Goal: Information Seeking & Learning: Learn about a topic

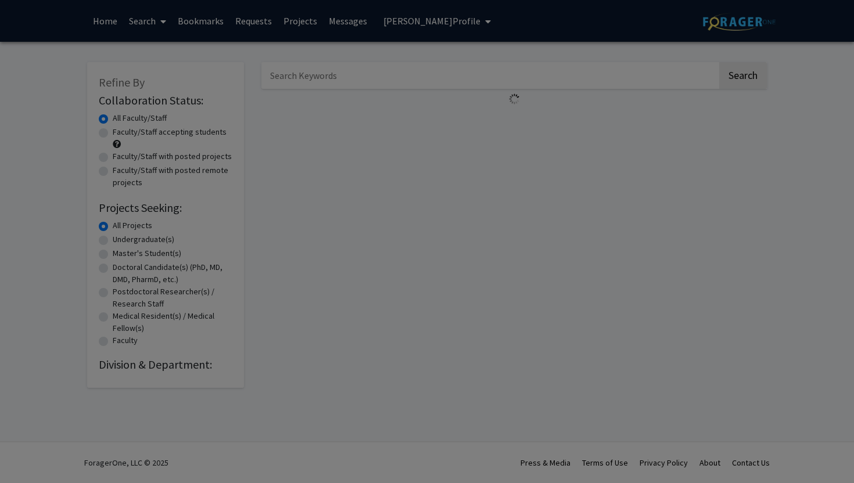
click at [714, 25] on modal-container "× Search Find a faculty mentor from across your institution. Some faculty have …" at bounding box center [427, 241] width 854 height 483
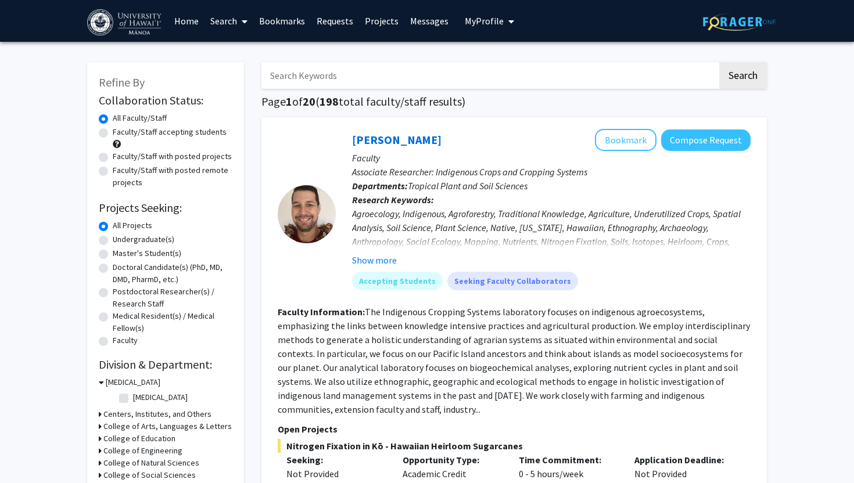
click at [478, 22] on span "My Profile" at bounding box center [484, 21] width 39 height 12
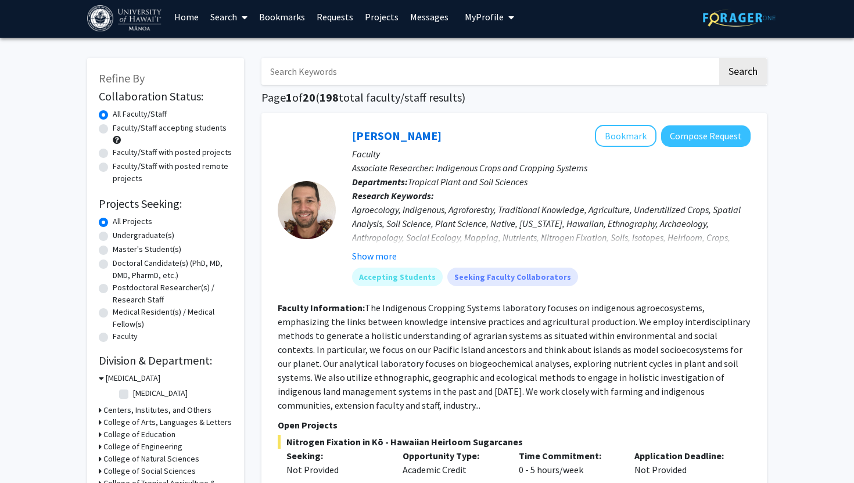
scroll to position [3, 0]
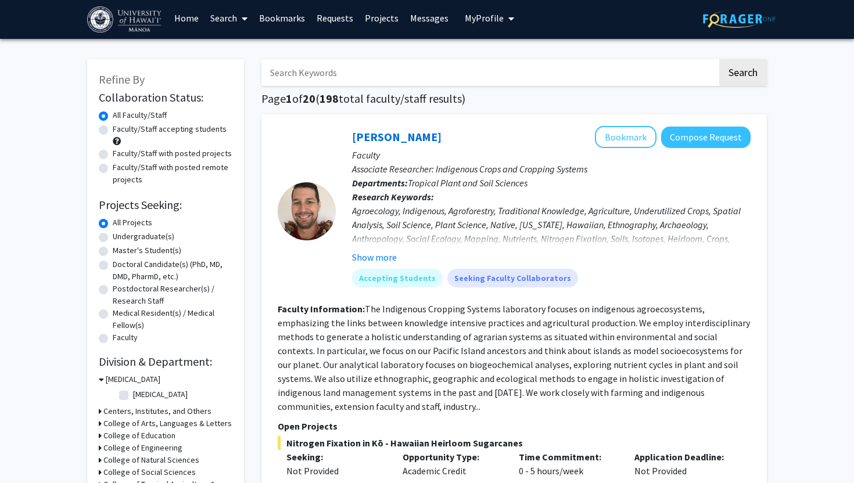
click at [182, 132] on label "Faculty/Staff accepting students" at bounding box center [170, 129] width 114 height 12
click at [120, 131] on input "Faculty/Staff accepting students" at bounding box center [117, 127] width 8 height 8
radio input "true"
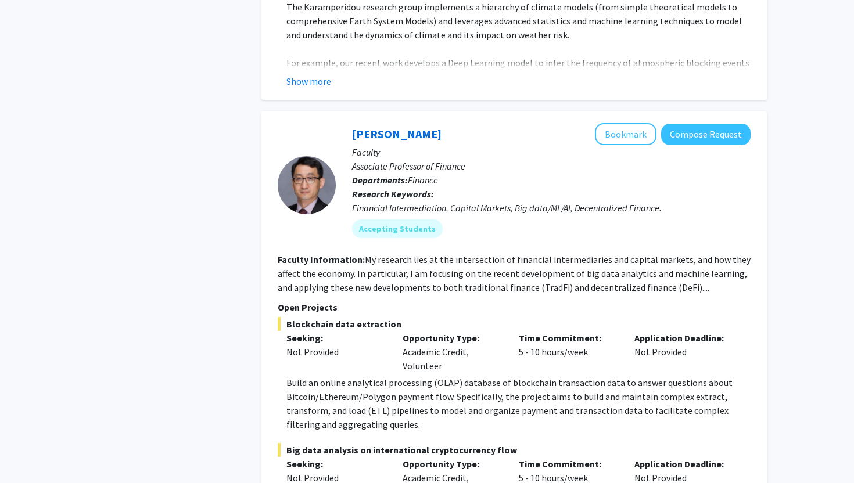
scroll to position [6929, 0]
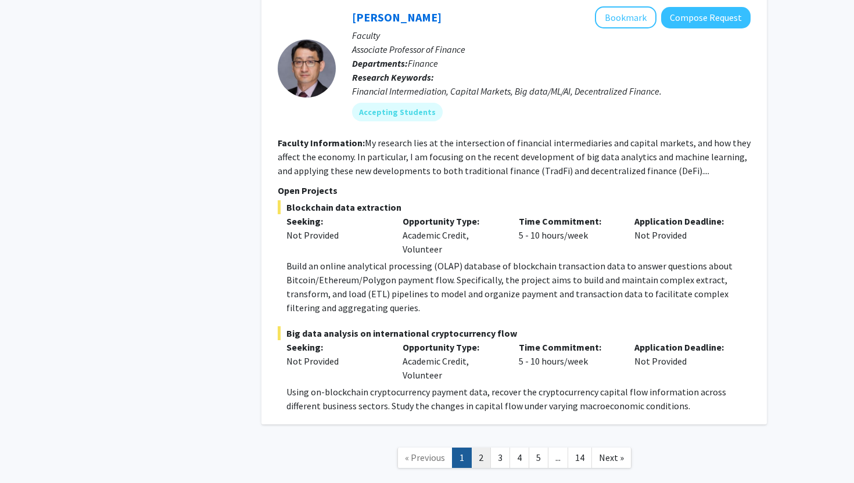
click at [483, 448] on link "2" at bounding box center [481, 458] width 20 height 20
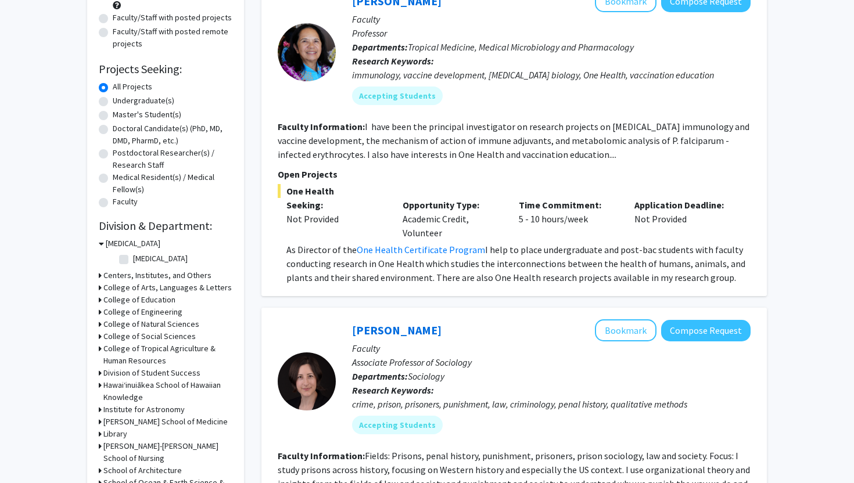
scroll to position [144, 0]
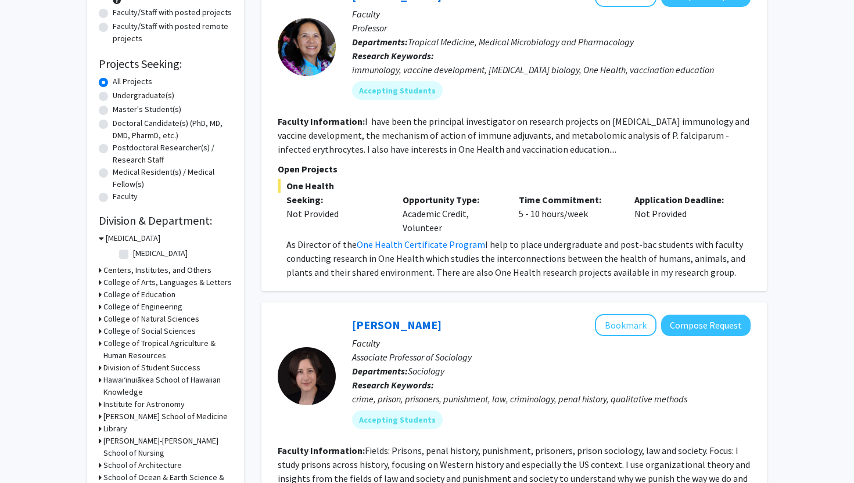
click at [113, 95] on label "Undergraduate(s)" at bounding box center [144, 95] width 62 height 12
click at [113, 95] on input "Undergraduate(s)" at bounding box center [117, 93] width 8 height 8
radio input "true"
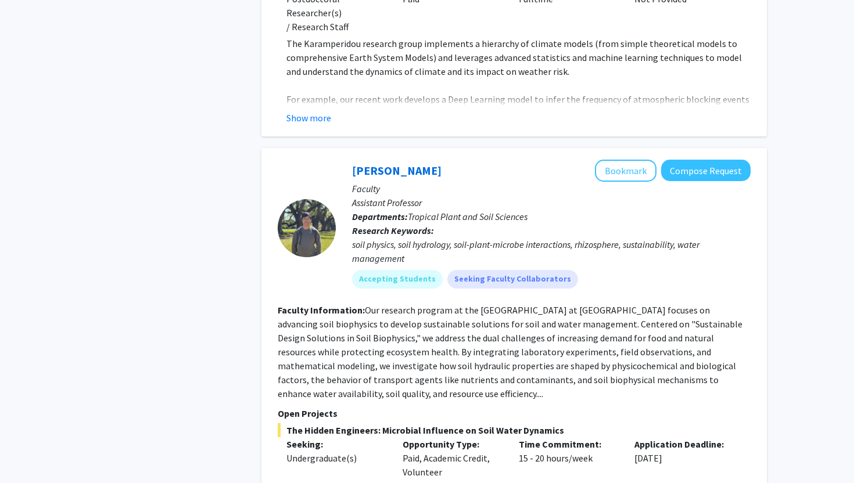
scroll to position [4971, 0]
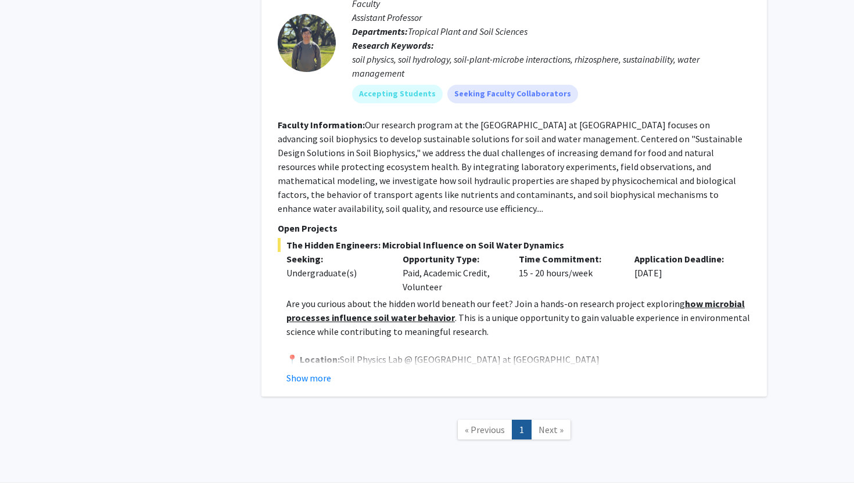
click at [542, 420] on link "Next »" at bounding box center [551, 430] width 40 height 20
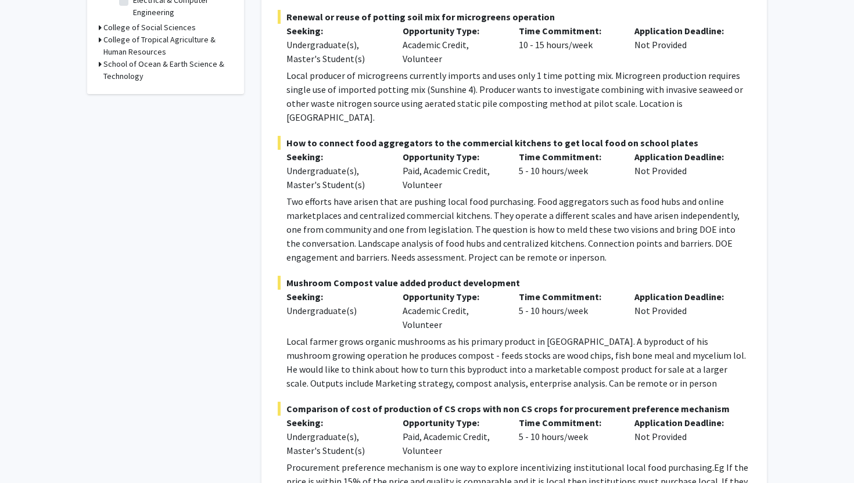
scroll to position [0, 0]
